Goal: Understand process/instructions

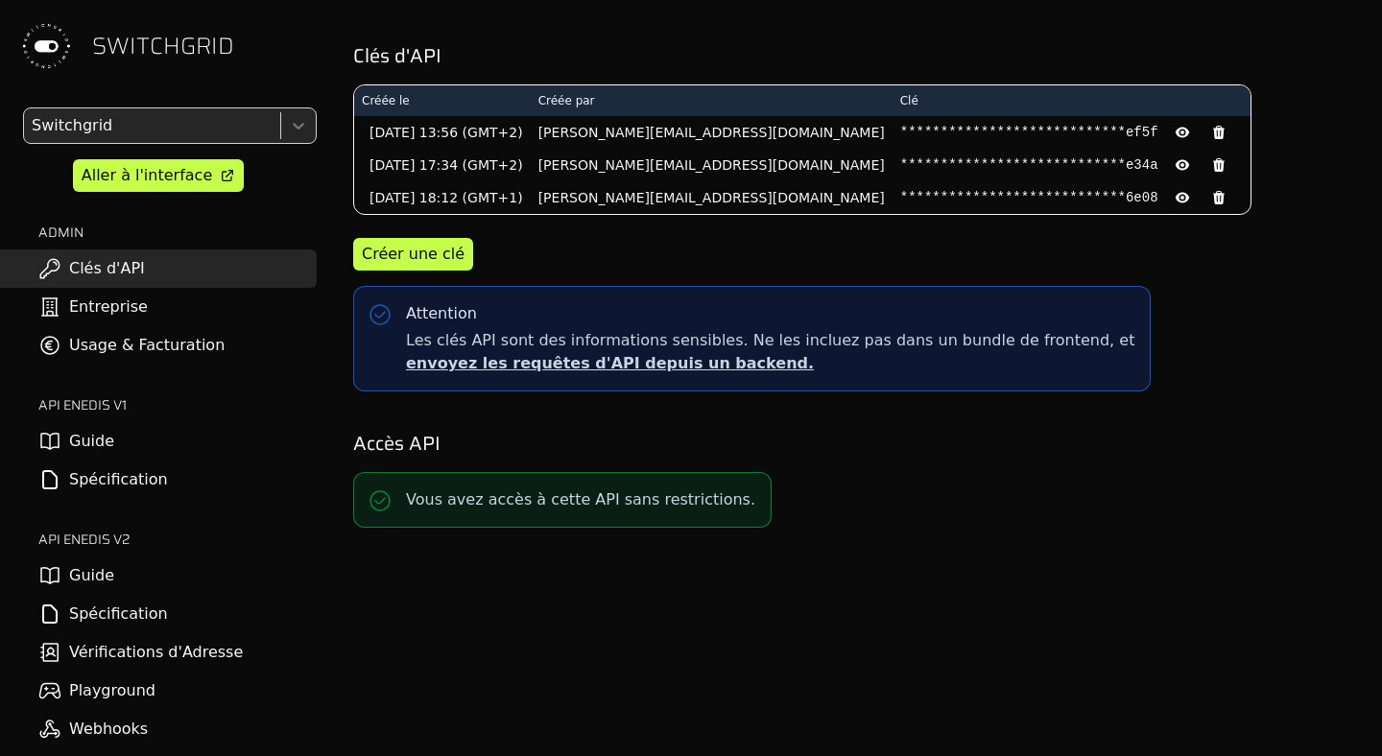
click at [108, 616] on link "Spécification" at bounding box center [158, 614] width 317 height 38
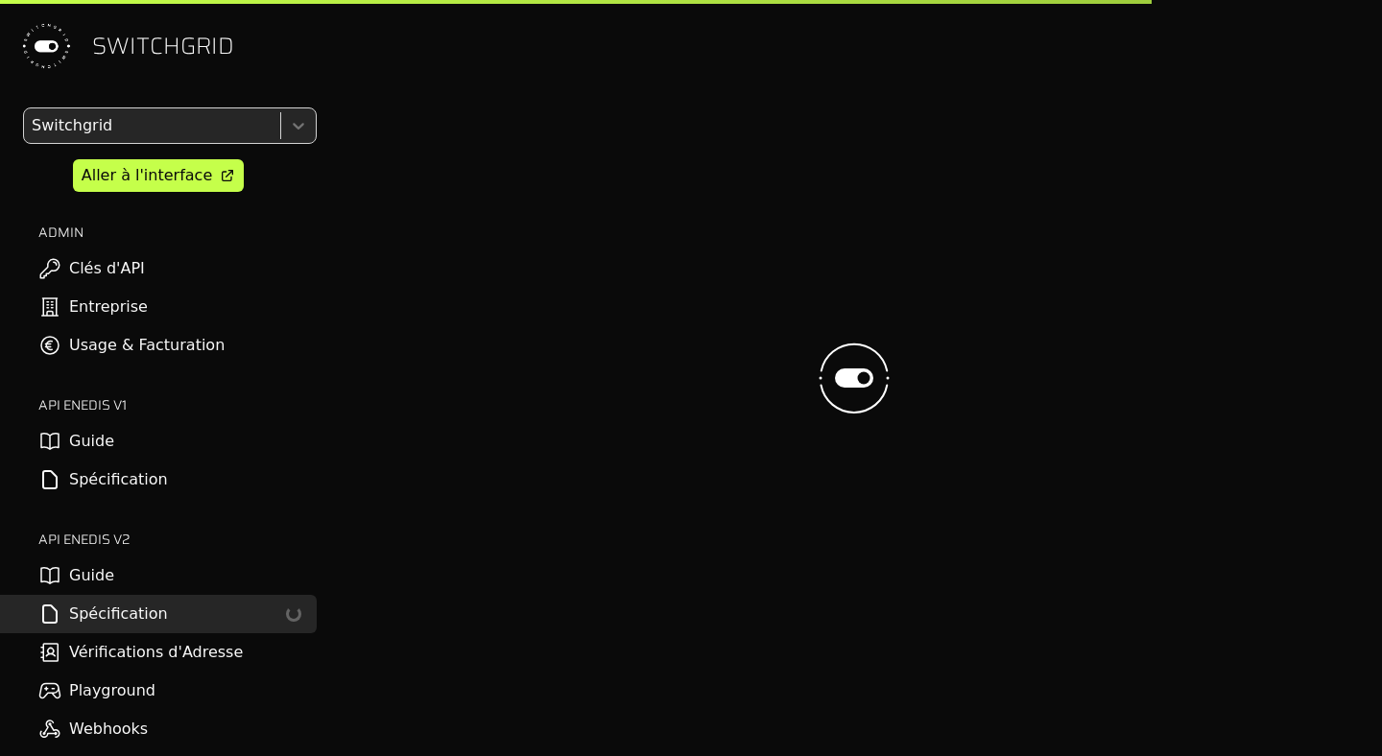
select select "**********"
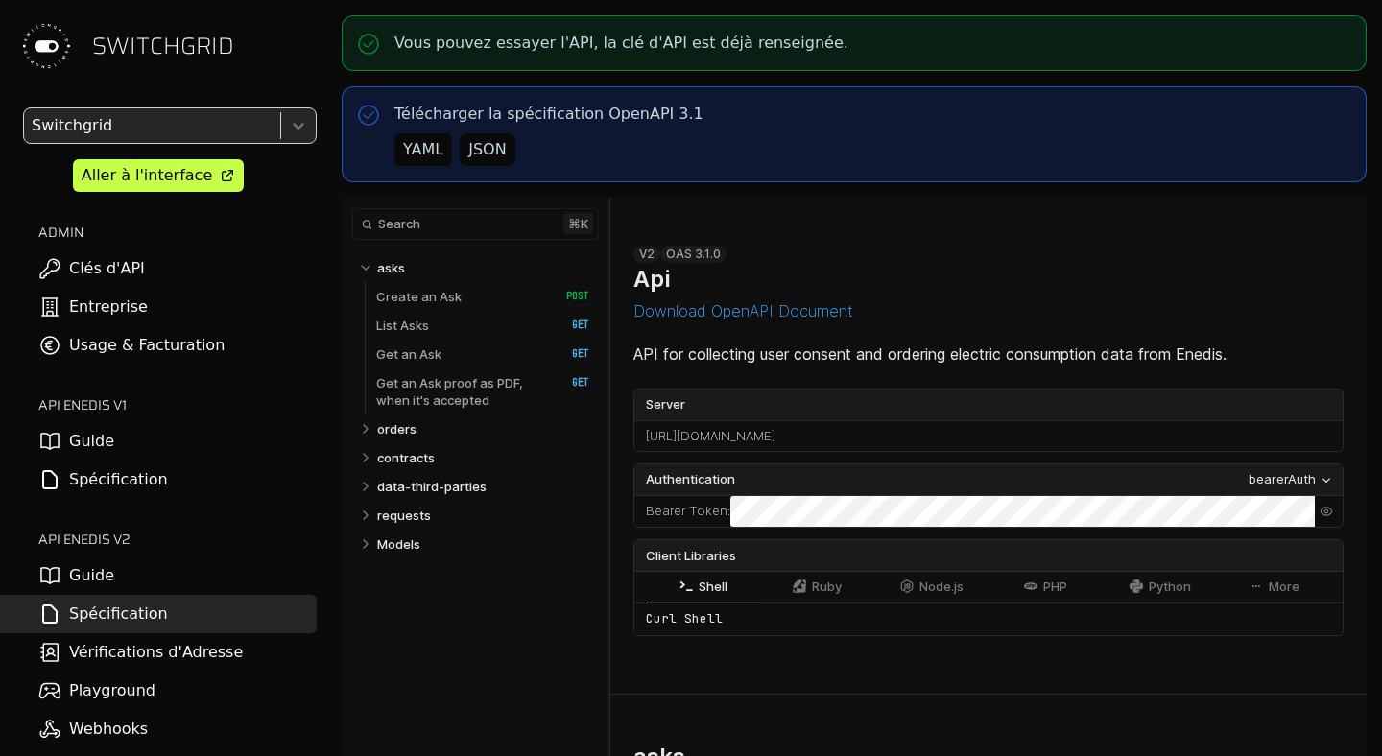
select select "**********"
